Goal: Navigation & Orientation: Go to known website

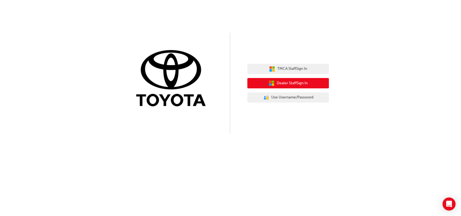
drag, startPoint x: 319, startPoint y: 79, endPoint x: 305, endPoint y: 82, distance: 14.1
click at [305, 82] on span "Dealer Staff Sign In" at bounding box center [292, 83] width 31 height 6
